Goal: Browse casually: Explore the website without a specific task or goal

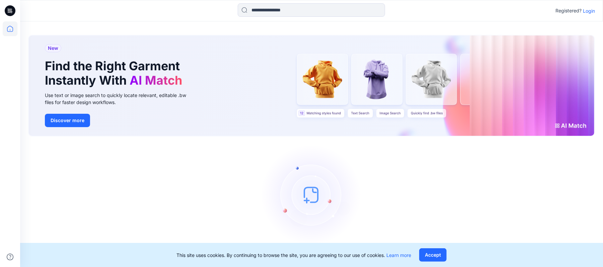
click at [588, 8] on p "Login" at bounding box center [589, 10] width 12 height 7
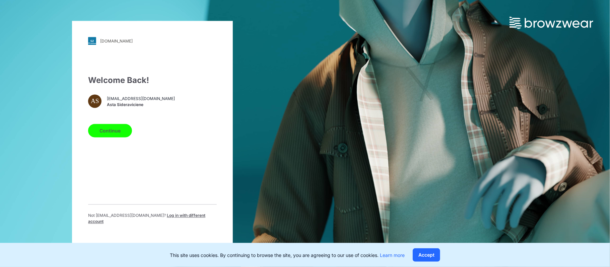
click at [113, 138] on button "Continue" at bounding box center [110, 130] width 44 height 13
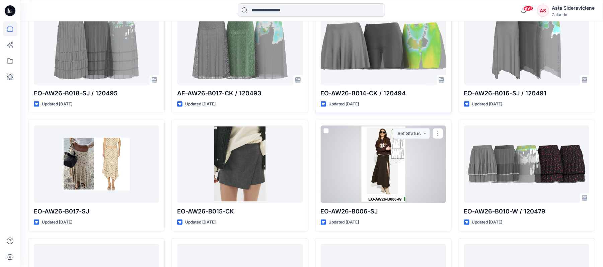
scroll to position [223, 0]
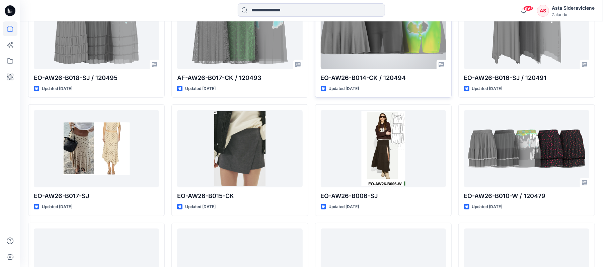
click at [400, 44] on div at bounding box center [383, 30] width 125 height 77
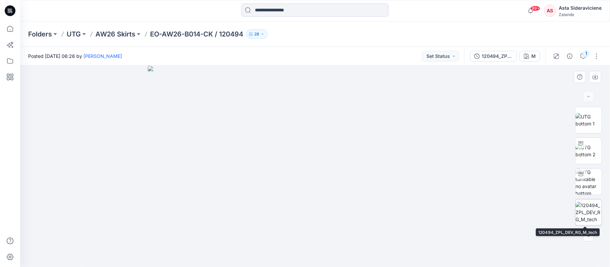
click at [582, 216] on img at bounding box center [588, 212] width 26 height 21
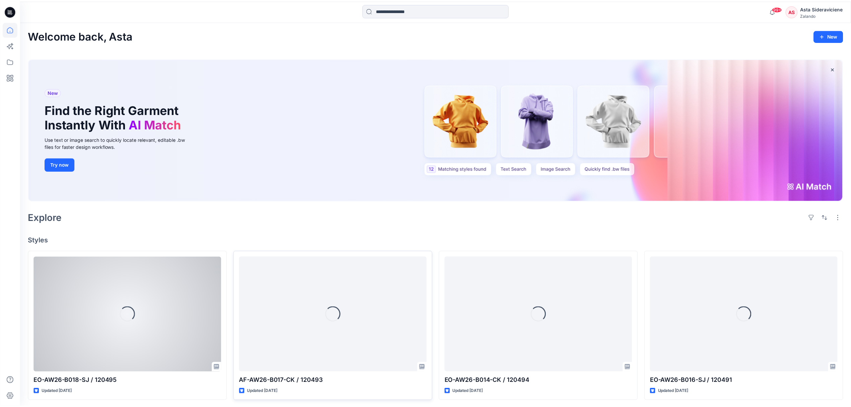
scroll to position [223, 0]
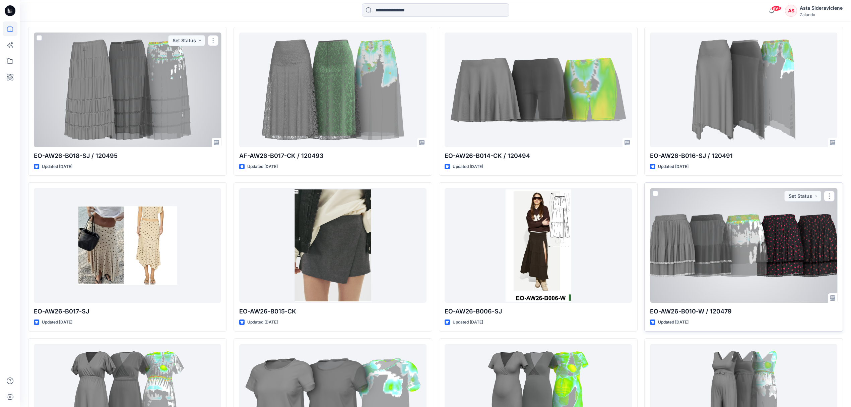
click at [609, 248] on div at bounding box center [743, 245] width 187 height 115
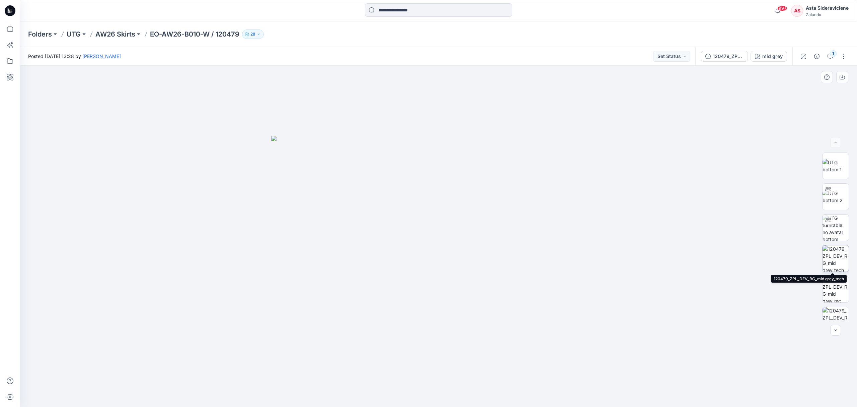
click at [609, 254] on img at bounding box center [836, 258] width 26 height 26
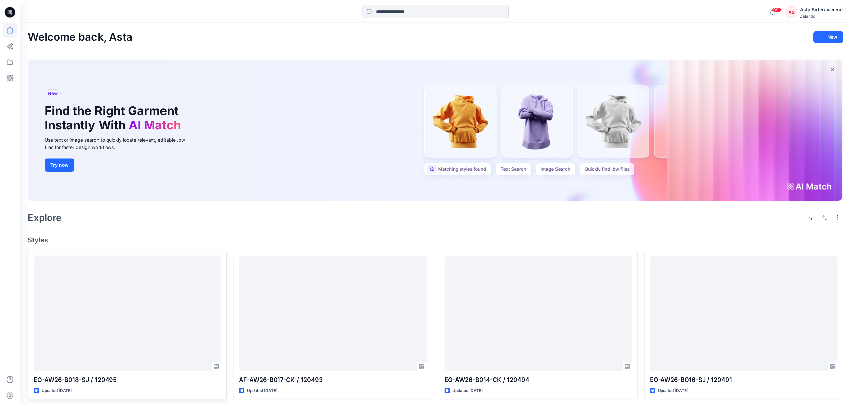
scroll to position [223, 0]
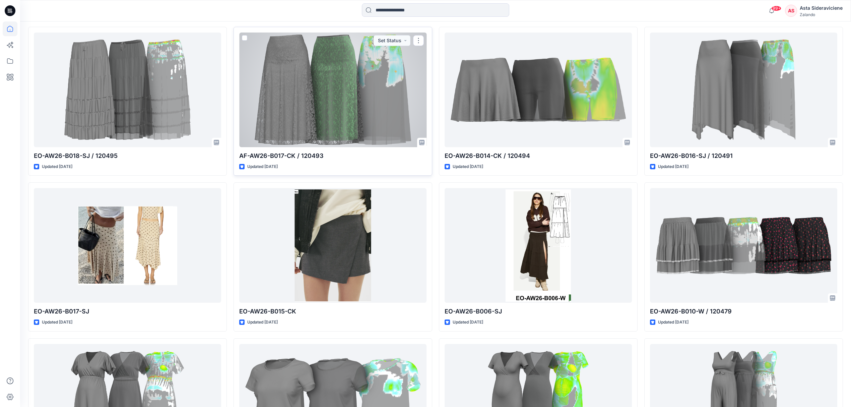
click at [335, 91] on div at bounding box center [332, 89] width 187 height 115
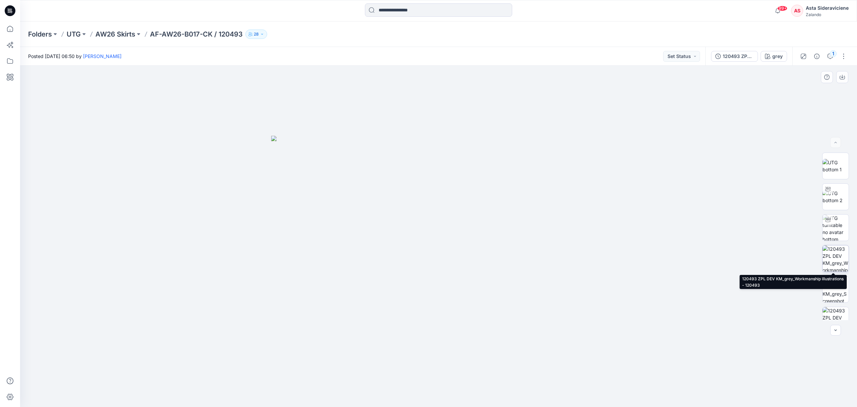
drag, startPoint x: 836, startPoint y: 259, endPoint x: 822, endPoint y: 257, distance: 14.5
click at [609, 260] on img at bounding box center [836, 258] width 26 height 26
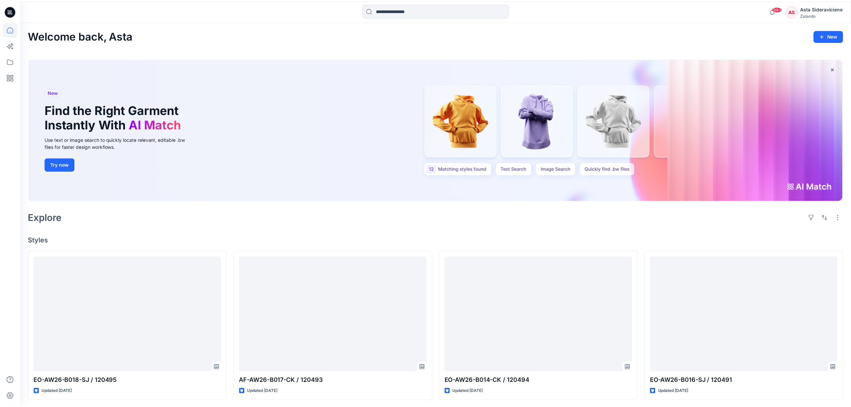
scroll to position [223, 0]
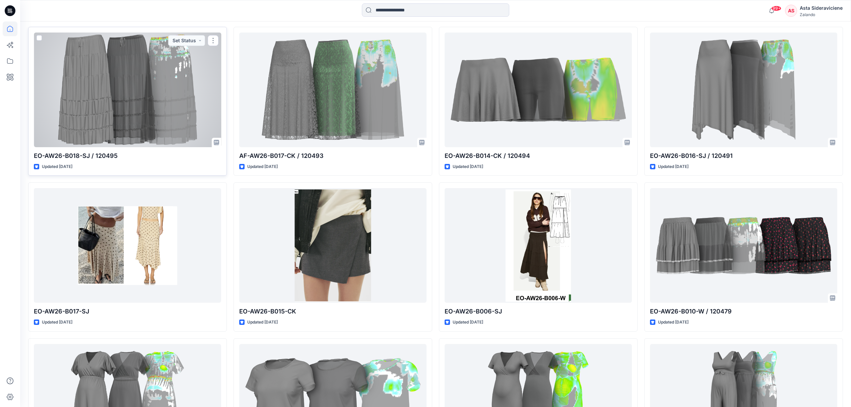
click at [124, 104] on div at bounding box center [127, 89] width 187 height 115
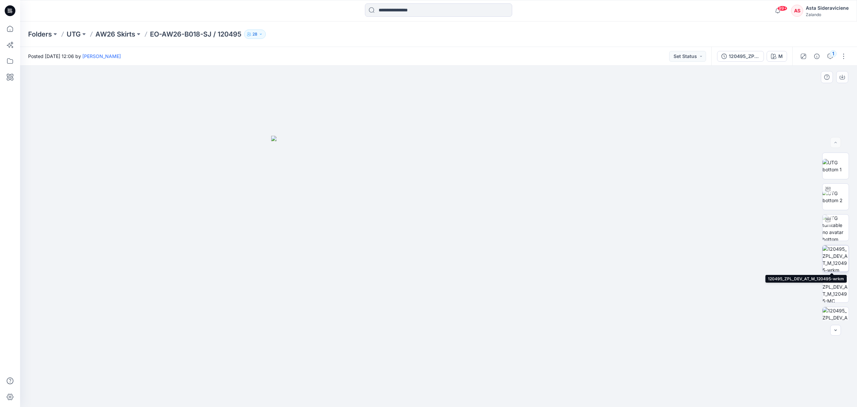
click at [609, 257] on img at bounding box center [836, 258] width 26 height 26
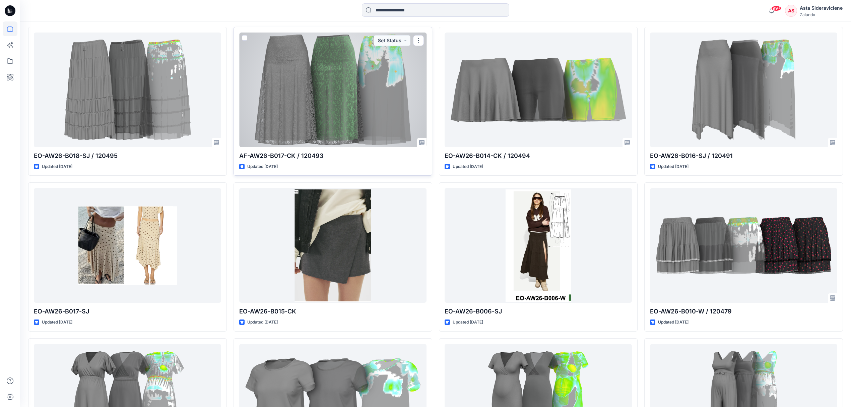
click at [349, 104] on div at bounding box center [332, 89] width 187 height 115
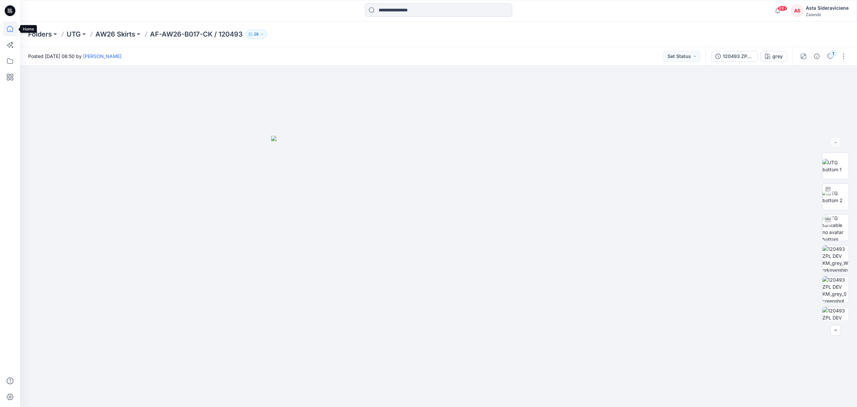
click at [11, 27] on icon at bounding box center [10, 29] width 6 height 6
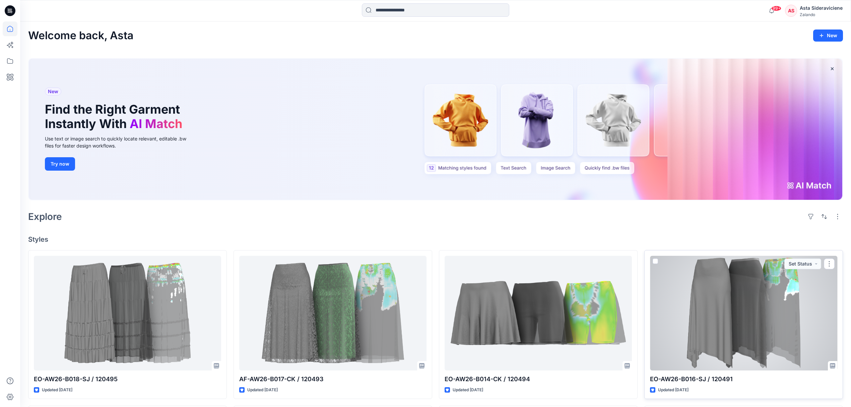
click at [609, 267] on div at bounding box center [743, 312] width 187 height 115
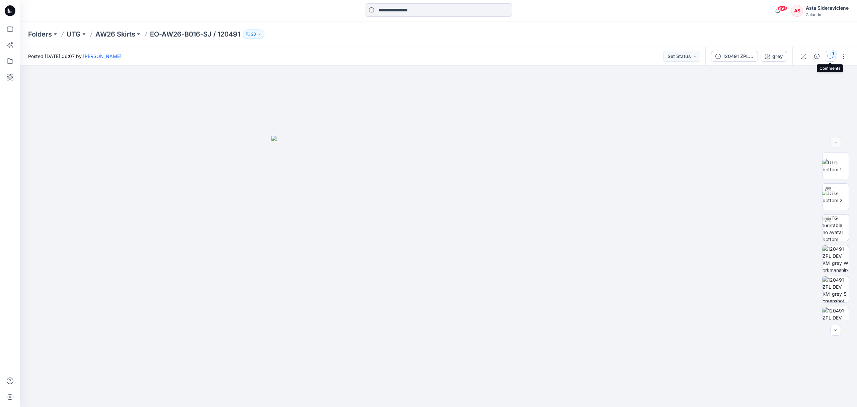
click at [609, 56] on icon "button" at bounding box center [830, 56] width 5 height 5
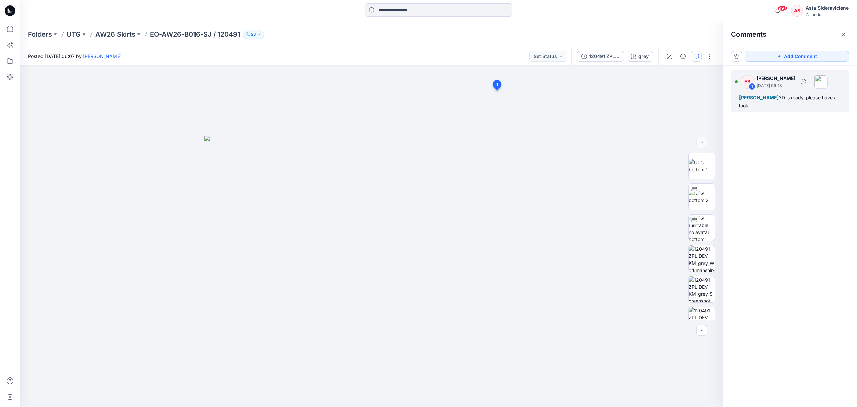
click at [609, 97] on span "[PERSON_NAME]" at bounding box center [759, 97] width 40 height 6
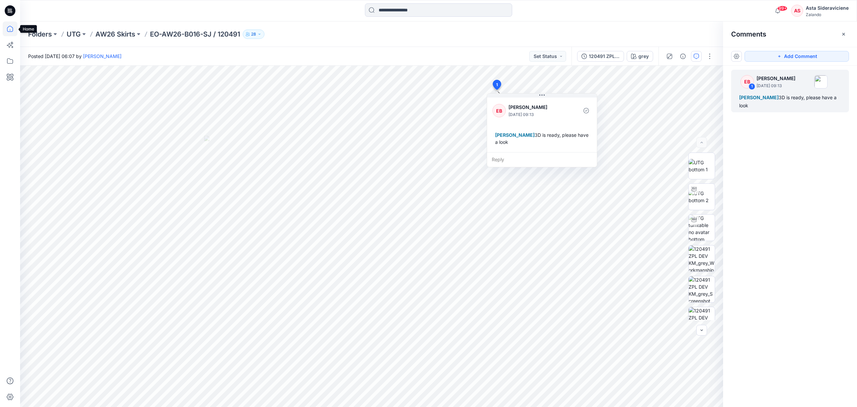
click at [11, 29] on icon at bounding box center [10, 28] width 15 height 15
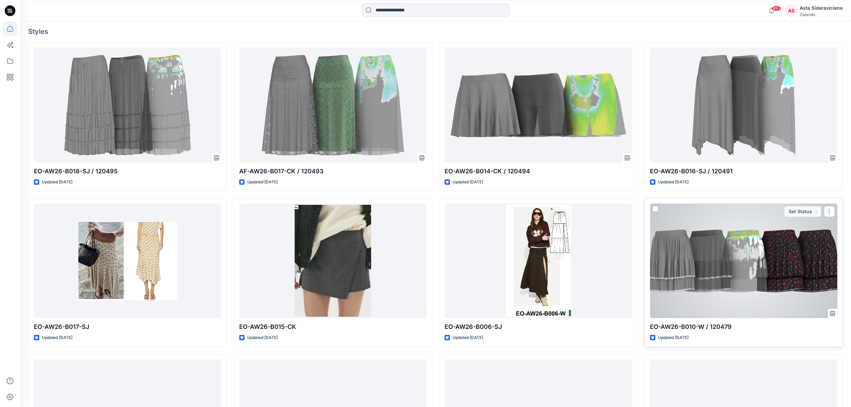
scroll to position [223, 0]
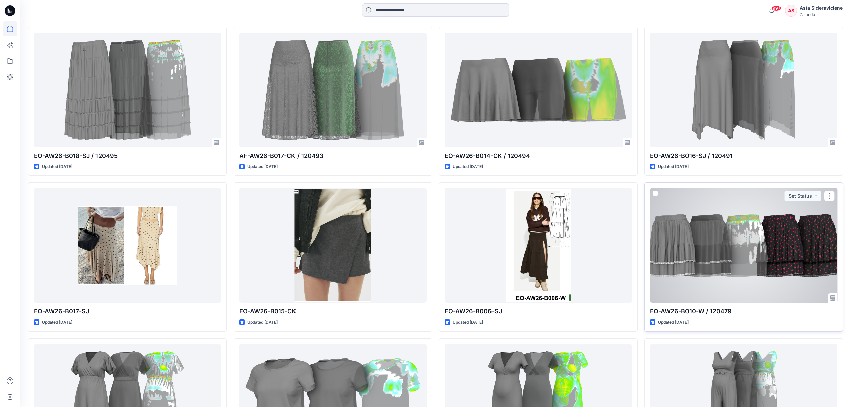
click at [609, 244] on div at bounding box center [743, 245] width 187 height 115
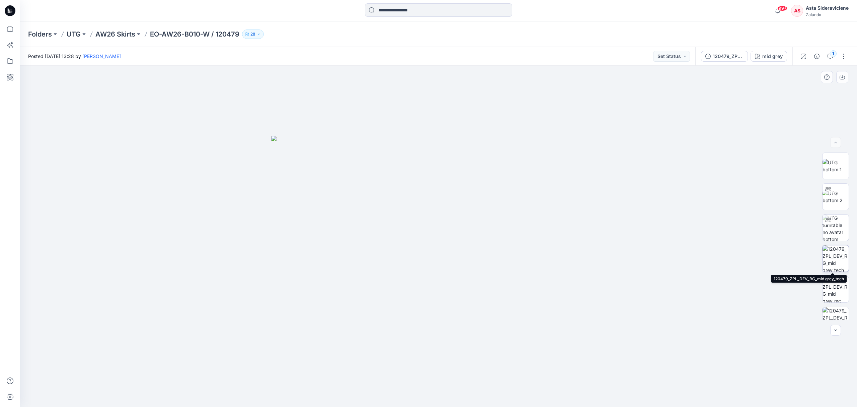
click at [609, 256] on img at bounding box center [836, 258] width 26 height 26
click at [6, 31] on icon at bounding box center [10, 28] width 15 height 15
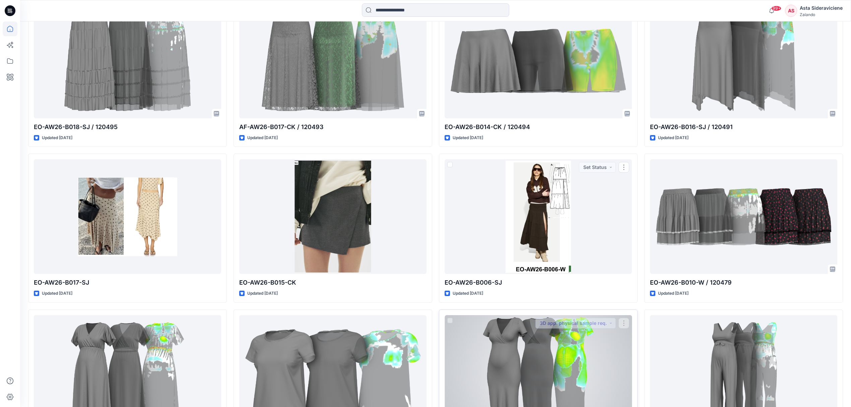
scroll to position [335, 0]
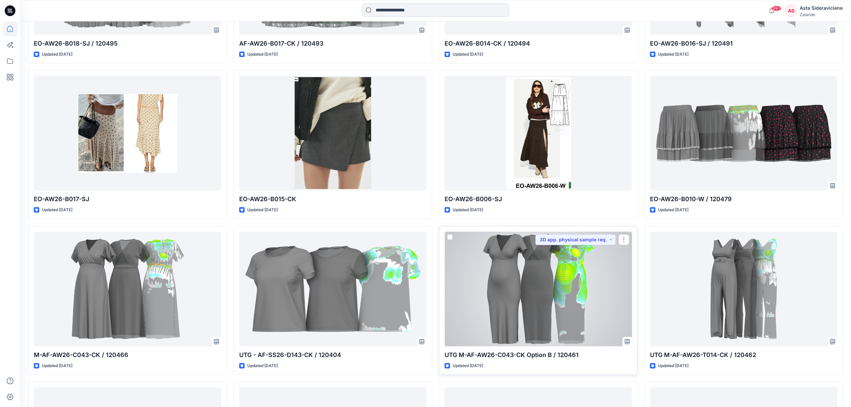
click at [511, 267] on div at bounding box center [537, 288] width 187 height 115
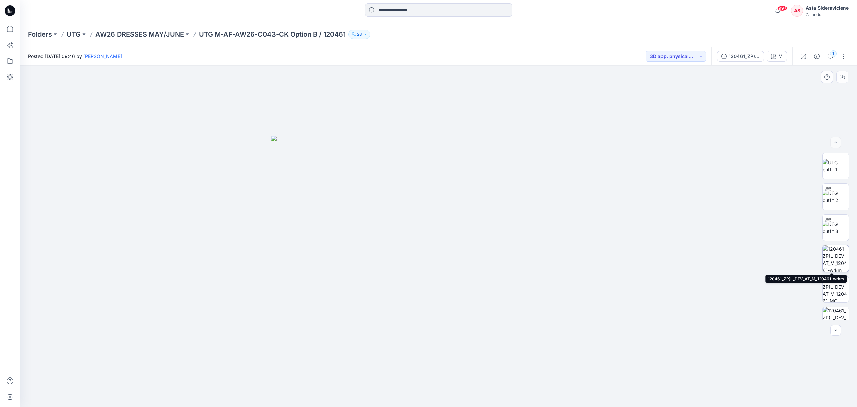
drag, startPoint x: 844, startPoint y: 259, endPoint x: 840, endPoint y: 259, distance: 3.7
click at [609, 259] on img at bounding box center [836, 258] width 26 height 26
click at [6, 30] on icon at bounding box center [10, 28] width 15 height 15
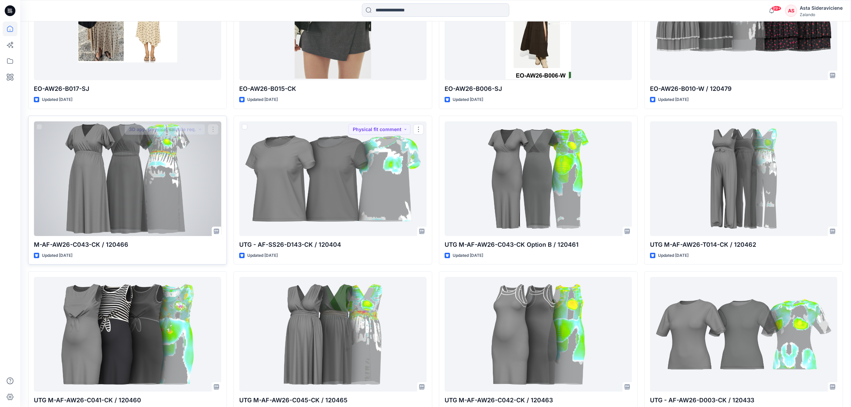
scroll to position [446, 0]
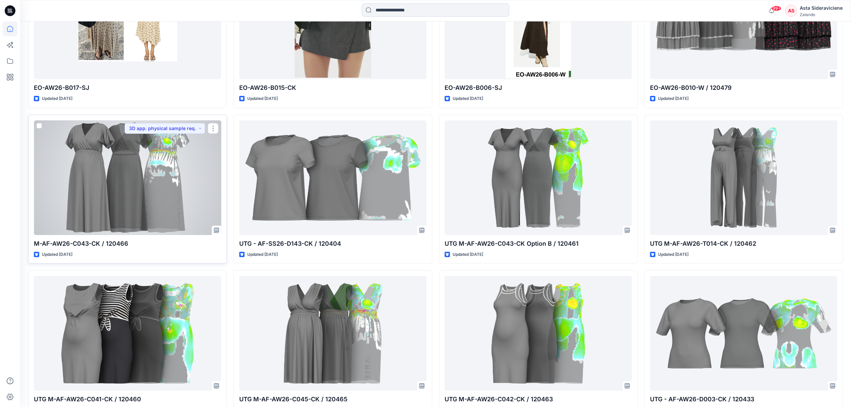
click at [162, 198] on div at bounding box center [127, 177] width 187 height 115
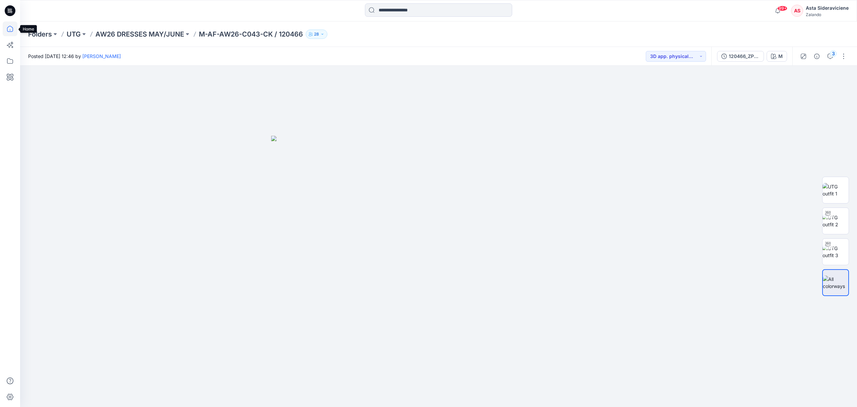
click at [11, 27] on icon at bounding box center [10, 28] width 15 height 15
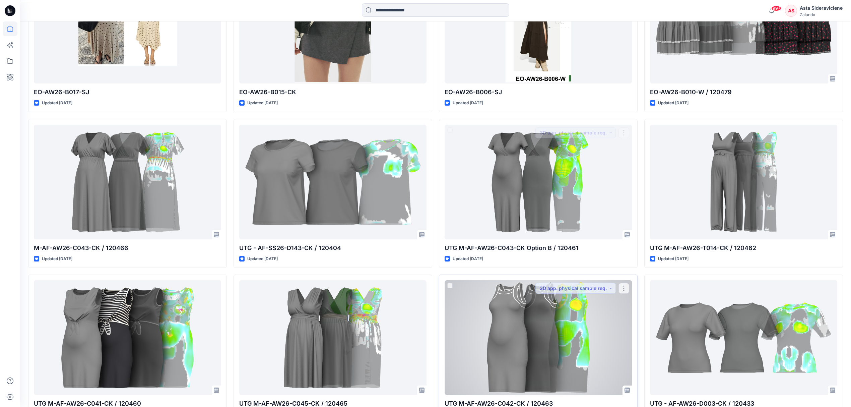
scroll to position [491, 0]
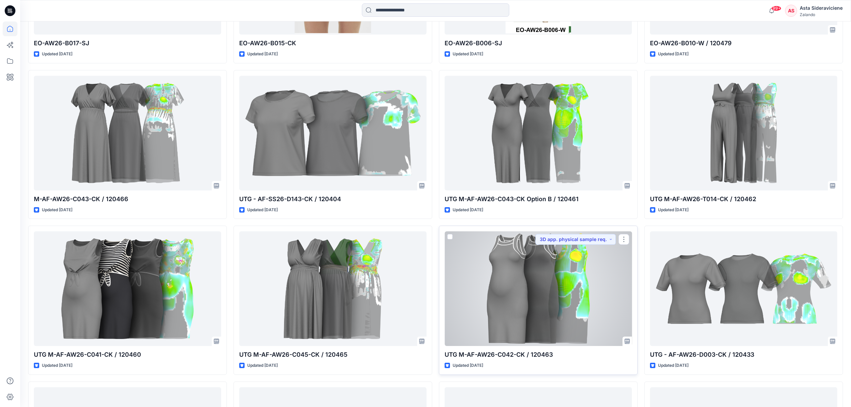
click at [564, 267] on div at bounding box center [537, 288] width 187 height 115
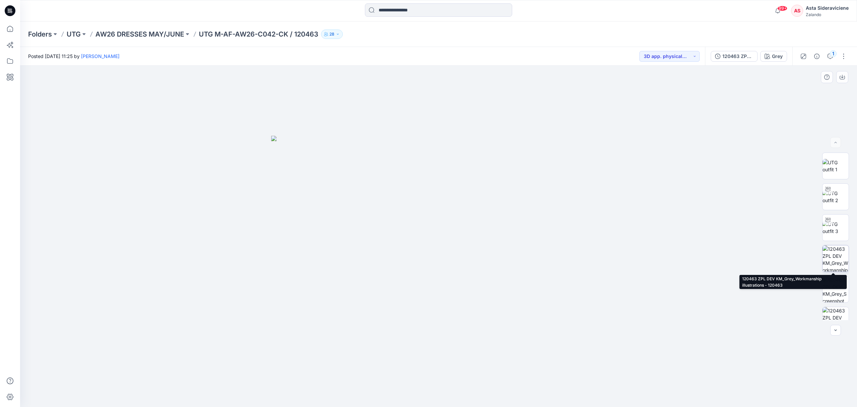
click at [609, 254] on img at bounding box center [836, 258] width 26 height 26
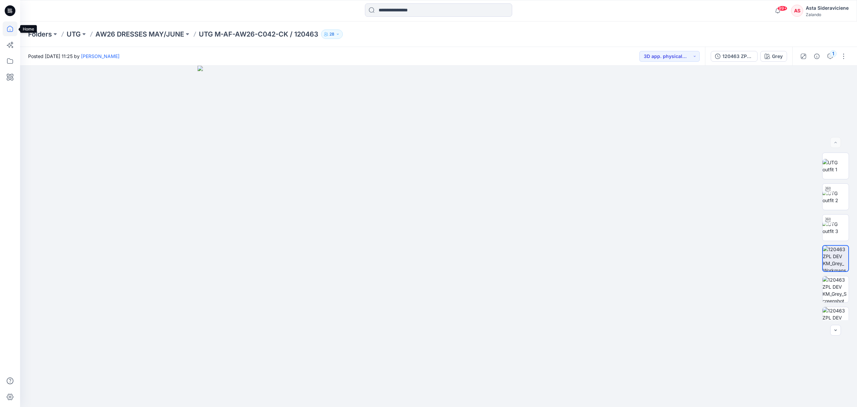
click at [8, 29] on icon at bounding box center [10, 28] width 15 height 15
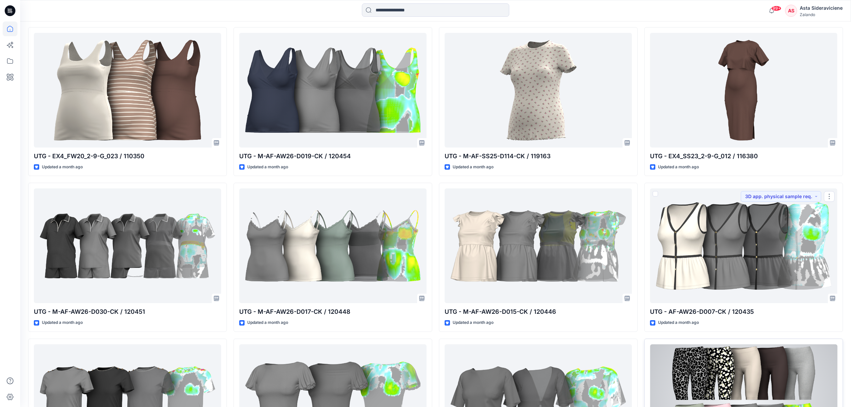
scroll to position [1626, 0]
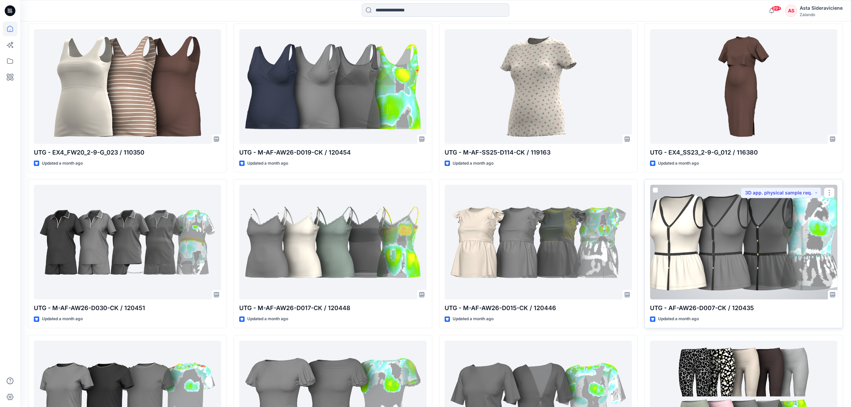
click at [609, 251] on div at bounding box center [743, 242] width 187 height 115
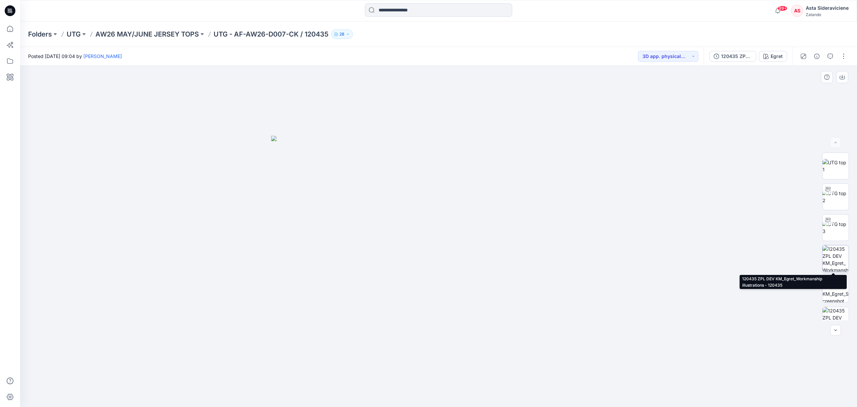
click at [609, 256] on img at bounding box center [836, 258] width 26 height 26
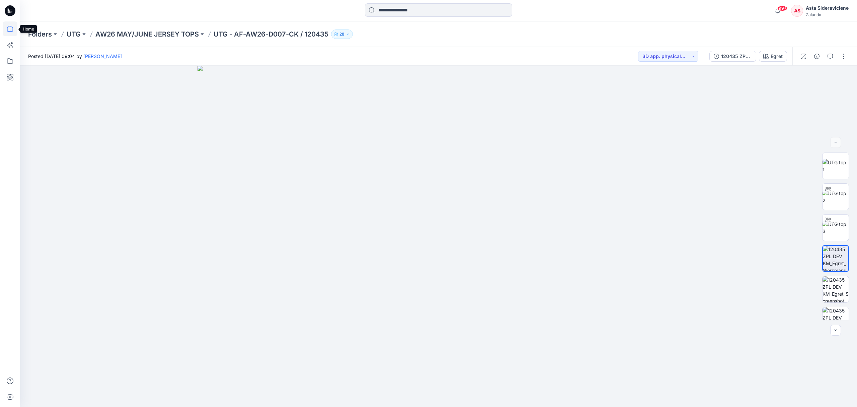
click at [11, 28] on icon at bounding box center [10, 28] width 15 height 15
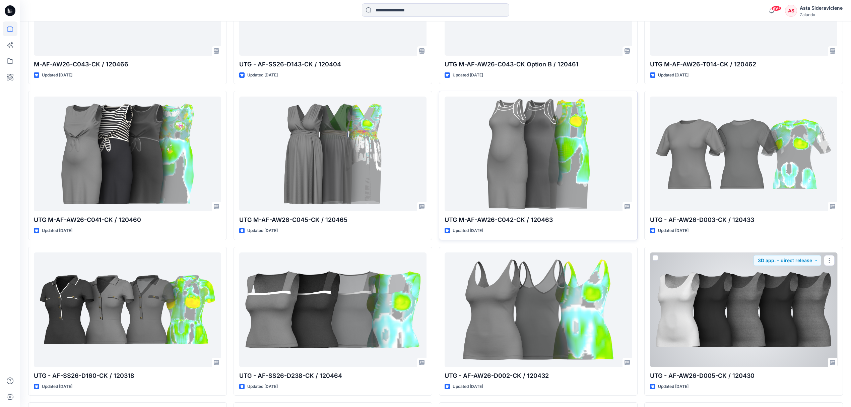
scroll to position [625, 0]
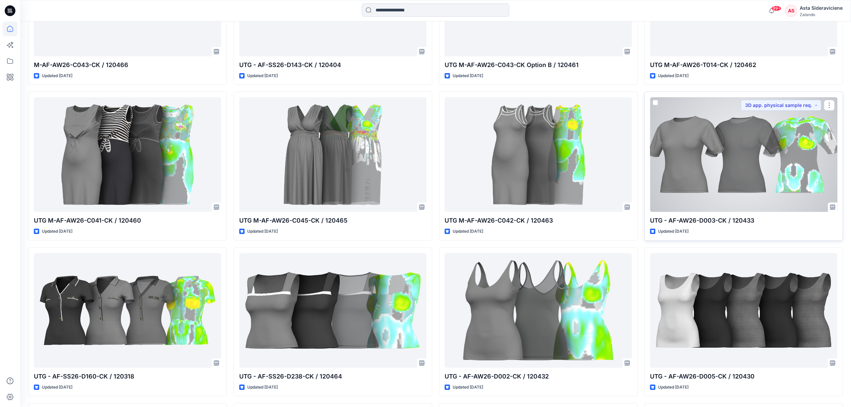
click at [609, 155] on div at bounding box center [743, 154] width 187 height 115
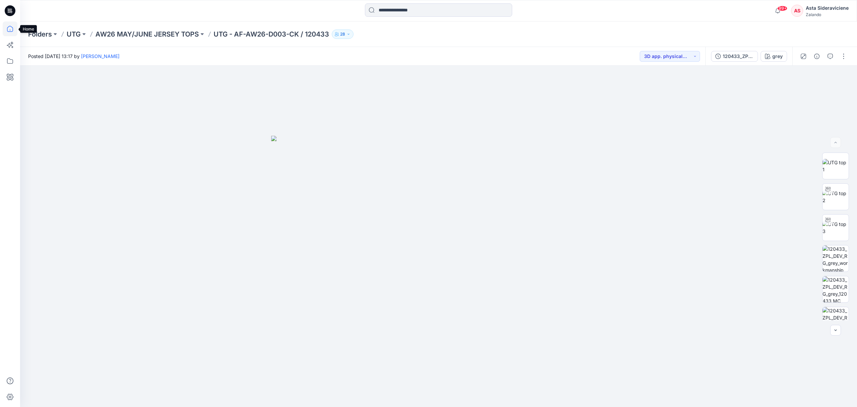
click at [8, 27] on icon at bounding box center [10, 28] width 15 height 15
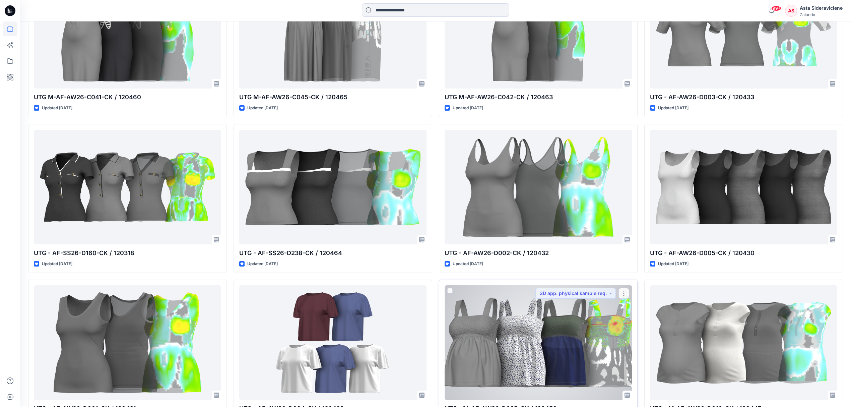
scroll to position [759, 0]
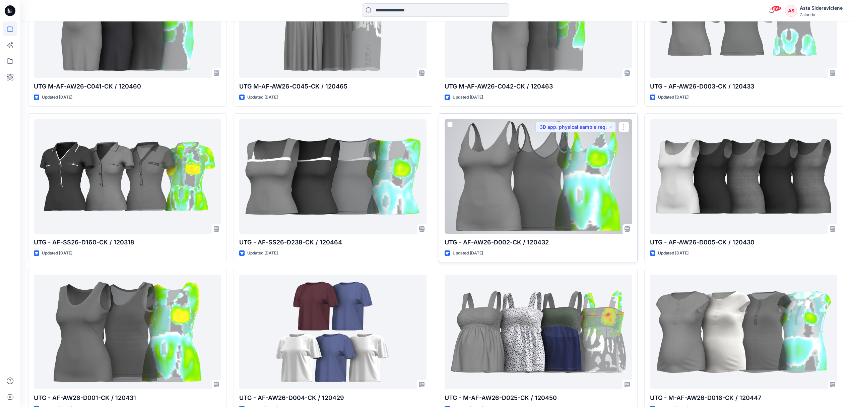
click at [537, 191] on div at bounding box center [537, 176] width 187 height 115
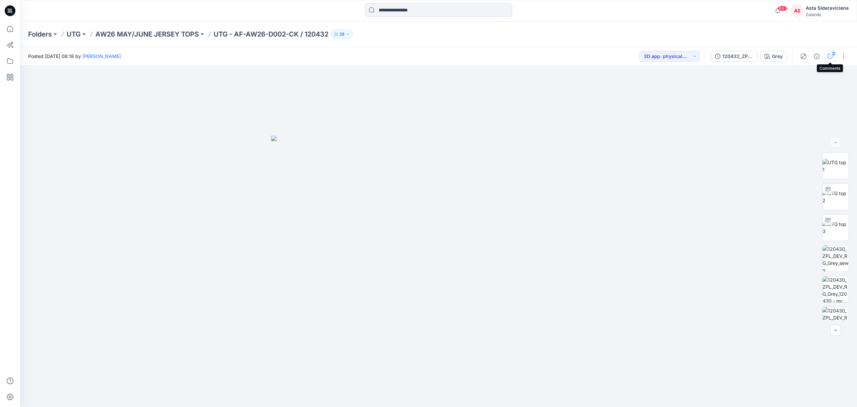
click at [609, 53] on div "3" at bounding box center [833, 53] width 7 height 7
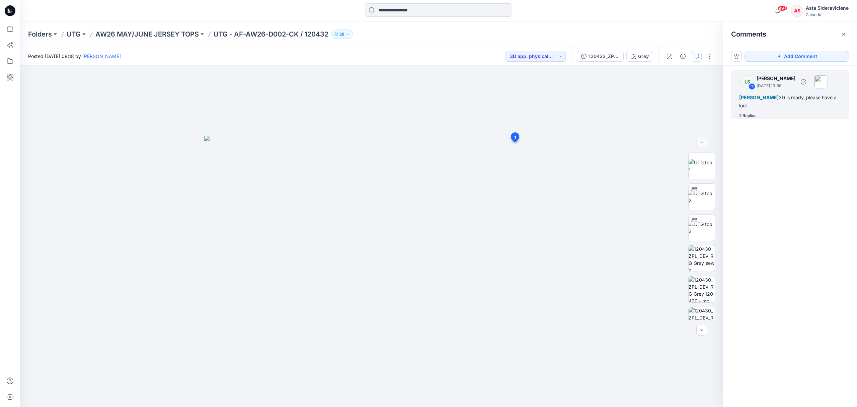
click at [609, 115] on div "2 Replies" at bounding box center [747, 115] width 17 height 7
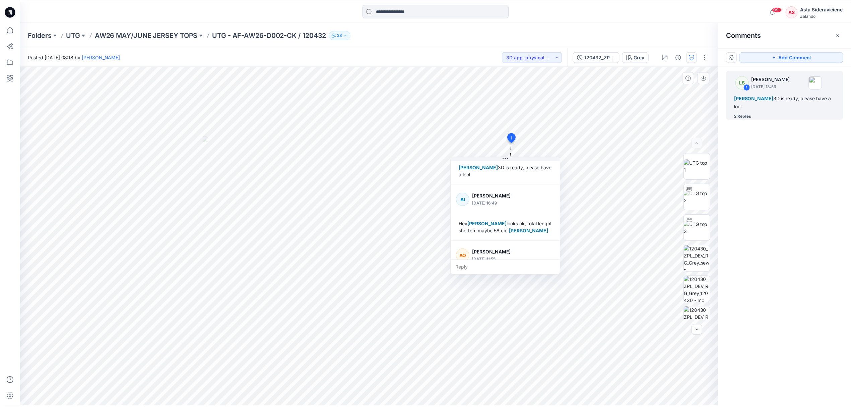
scroll to position [75, 0]
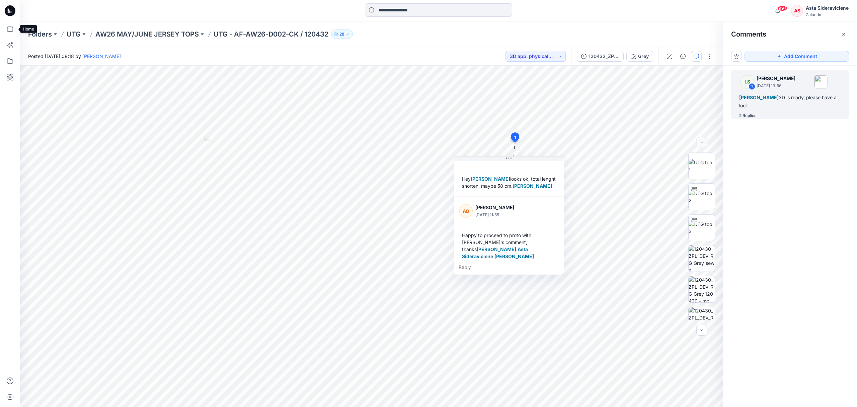
drag, startPoint x: 8, startPoint y: 30, endPoint x: 75, endPoint y: 2, distance: 72.8
click at [8, 30] on icon at bounding box center [10, 28] width 15 height 15
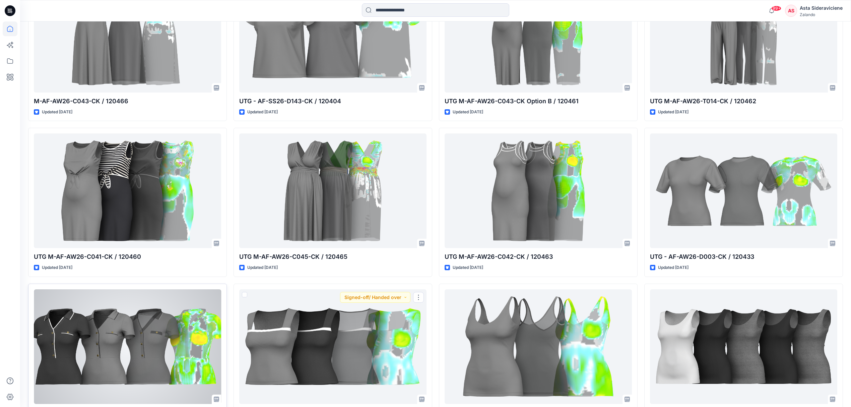
scroll to position [670, 0]
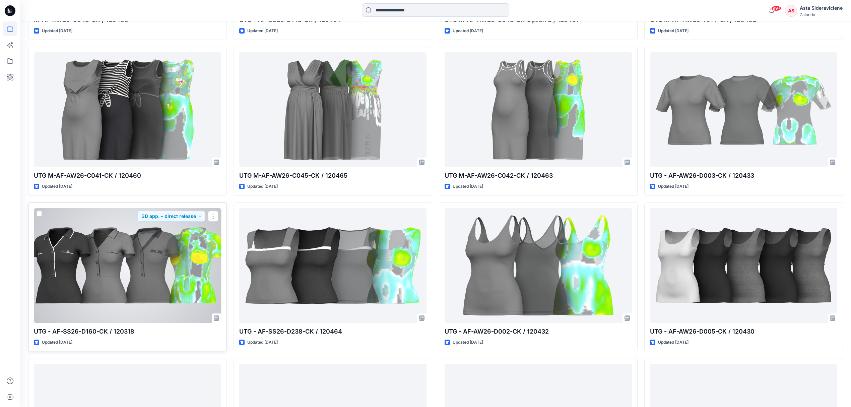
click at [108, 267] on div at bounding box center [127, 265] width 187 height 115
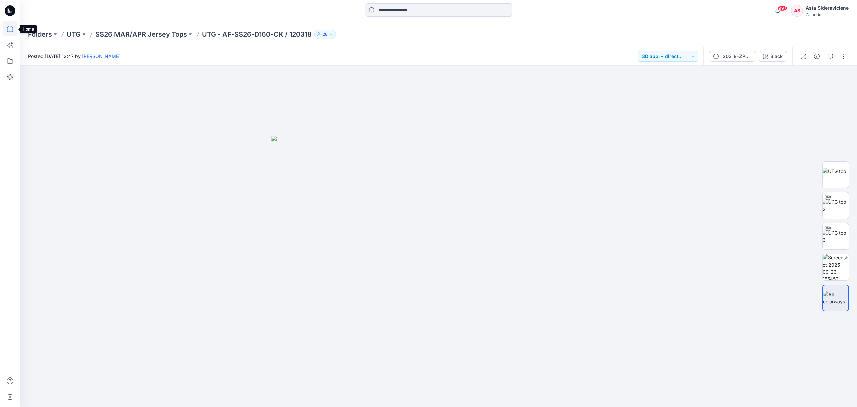
click at [11, 27] on icon at bounding box center [10, 28] width 15 height 15
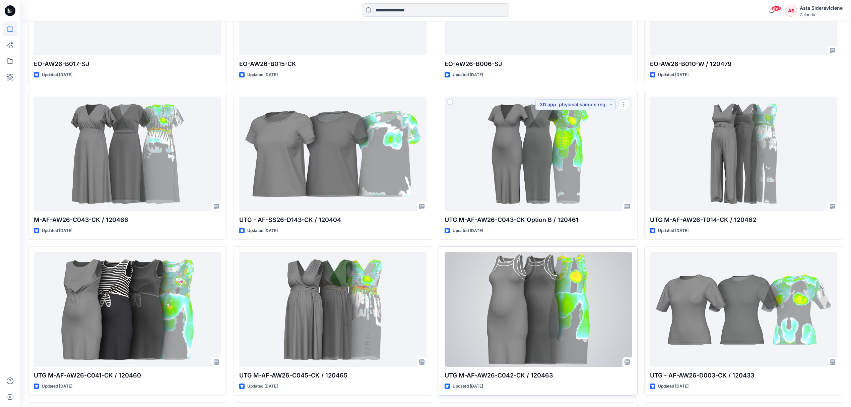
scroll to position [536, 0]
